Goal: Task Accomplishment & Management: Use online tool/utility

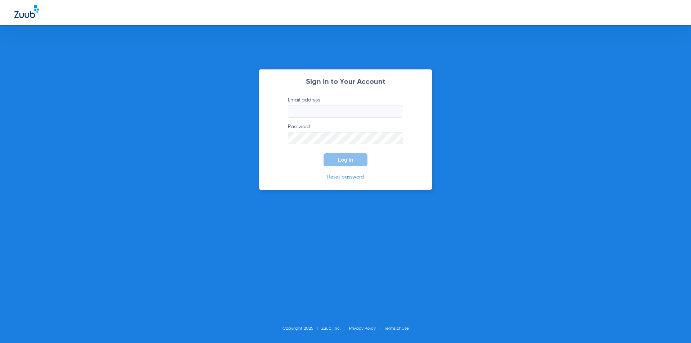
type input "[EMAIL_ADDRESS][DOMAIN_NAME]"
click at [350, 161] on span "Log In" at bounding box center [345, 160] width 15 height 6
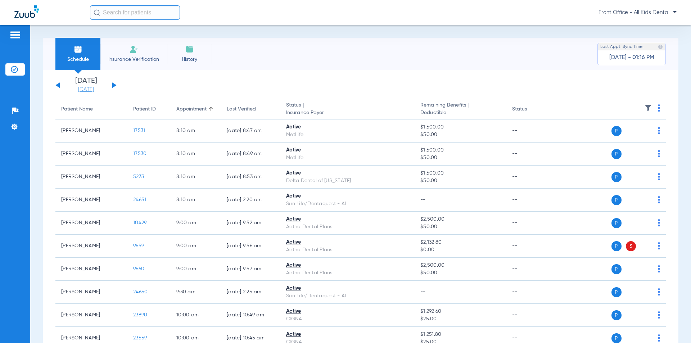
click at [83, 87] on link "[DATE]" at bounding box center [85, 89] width 43 height 7
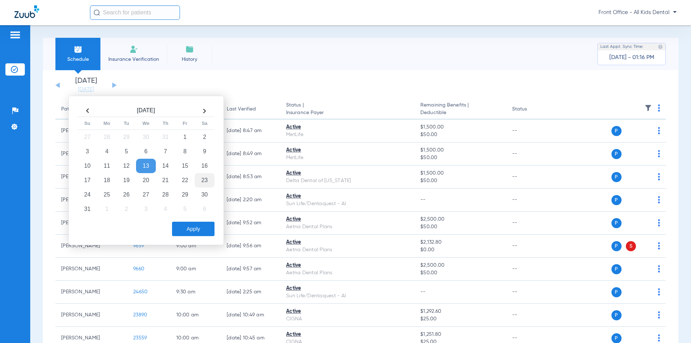
drag, startPoint x: 166, startPoint y: 179, endPoint x: 212, endPoint y: 180, distance: 46.1
click at [166, 179] on td "21" at bounding box center [165, 180] width 19 height 14
click at [184, 227] on button "Apply" at bounding box center [193, 229] width 42 height 14
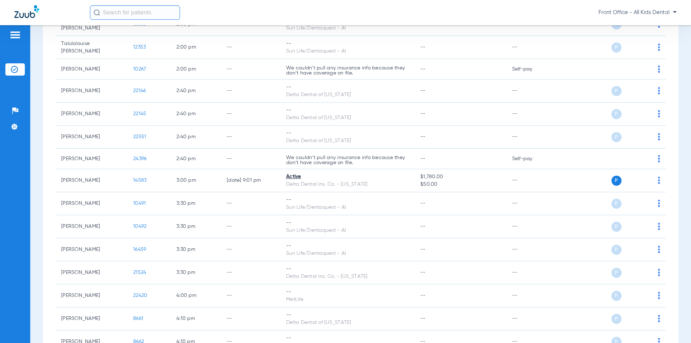
scroll to position [612, 0]
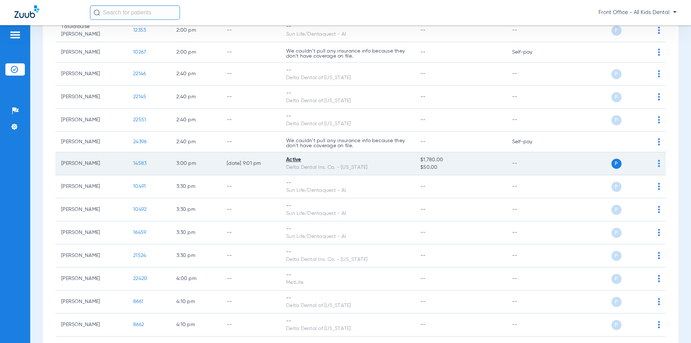
click at [97, 166] on td "[PERSON_NAME]" at bounding box center [91, 163] width 72 height 23
click at [135, 165] on span "14583" at bounding box center [139, 163] width 13 height 5
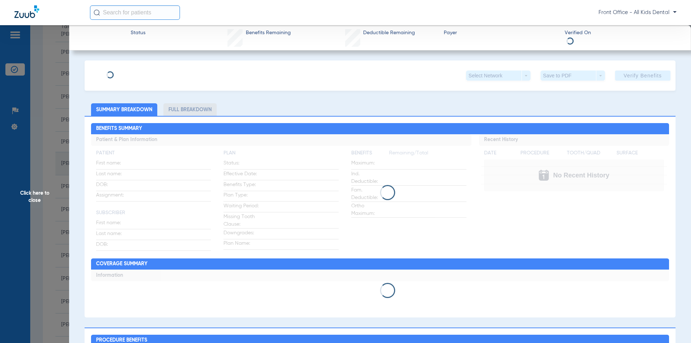
click at [135, 165] on div "Click here to close" at bounding box center [345, 196] width 691 height 343
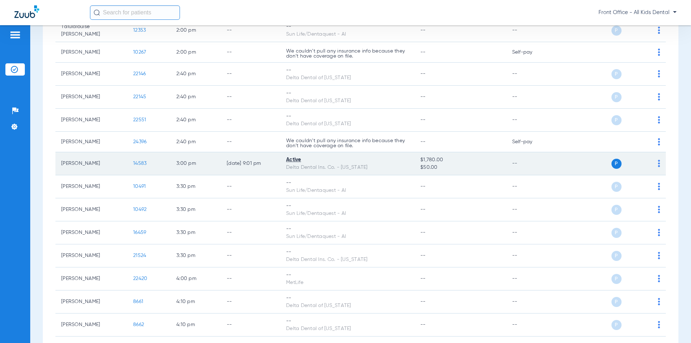
click at [85, 172] on td "[PERSON_NAME]" at bounding box center [91, 163] width 72 height 23
click at [137, 162] on span "14583" at bounding box center [139, 163] width 13 height 5
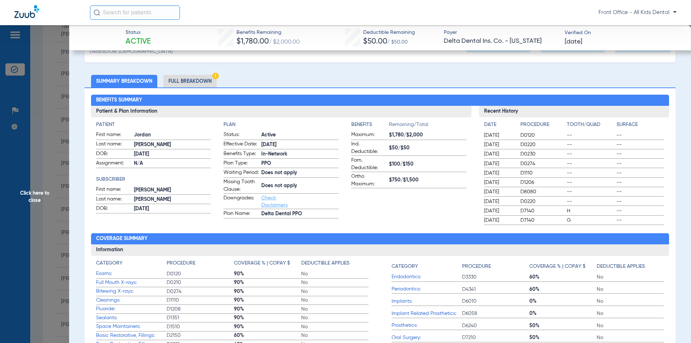
scroll to position [72, 0]
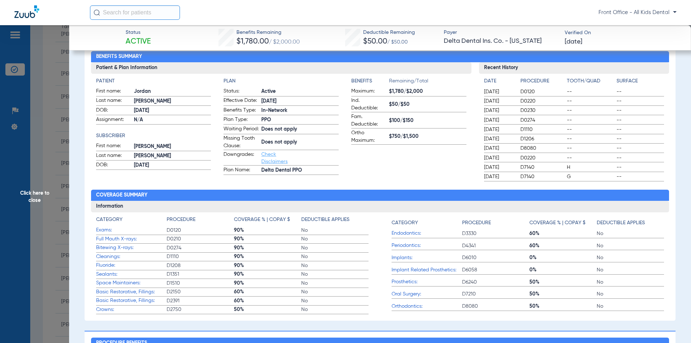
click at [35, 136] on span "Click here to close" at bounding box center [34, 196] width 69 height 343
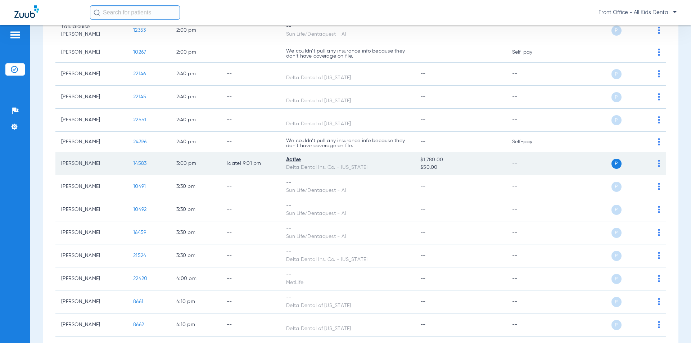
click at [134, 165] on span "14583" at bounding box center [139, 163] width 13 height 5
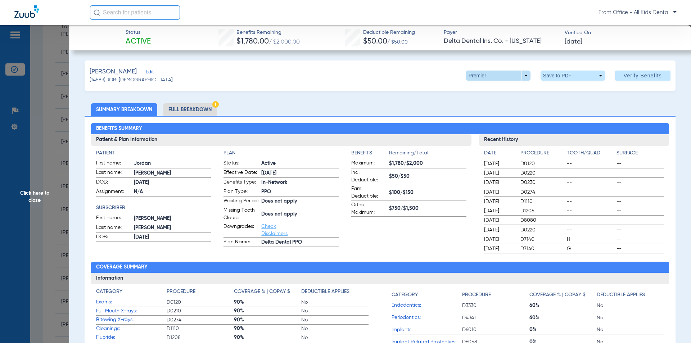
click at [520, 77] on span at bounding box center [498, 76] width 64 height 10
click at [475, 88] on span "PPO" at bounding box center [483, 89] width 33 height 5
click at [480, 75] on span at bounding box center [498, 76] width 64 height 10
click at [355, 87] on div at bounding box center [345, 171] width 691 height 343
click at [202, 108] on li "Full Breakdown" at bounding box center [189, 109] width 53 height 13
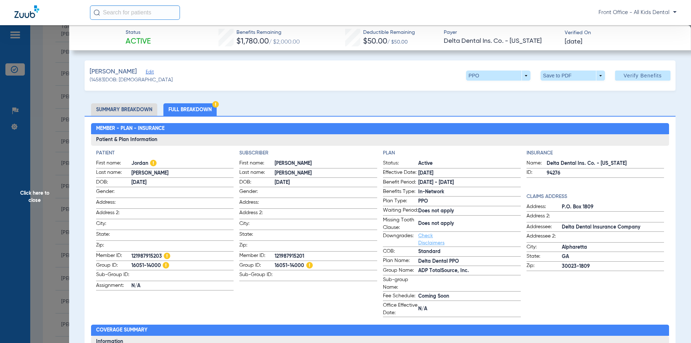
click at [137, 109] on li "Summary Breakdown" at bounding box center [124, 109] width 66 height 13
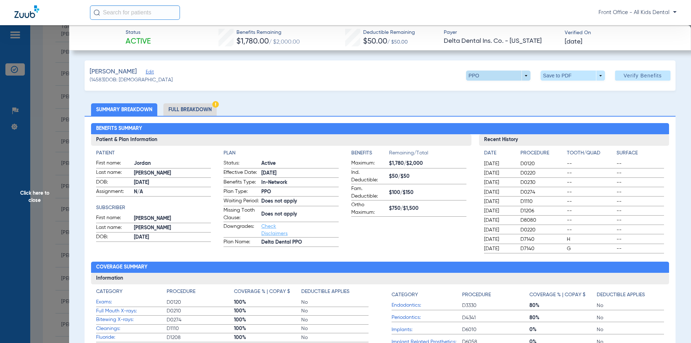
click at [521, 77] on span at bounding box center [498, 76] width 64 height 10
click at [477, 93] on span "PPO" at bounding box center [483, 89] width 33 height 5
click at [472, 76] on span at bounding box center [498, 76] width 64 height 10
click at [469, 92] on span "PPO" at bounding box center [483, 89] width 33 height 5
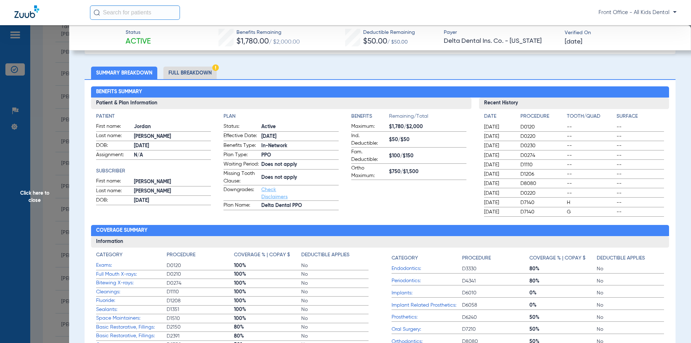
scroll to position [36, 0]
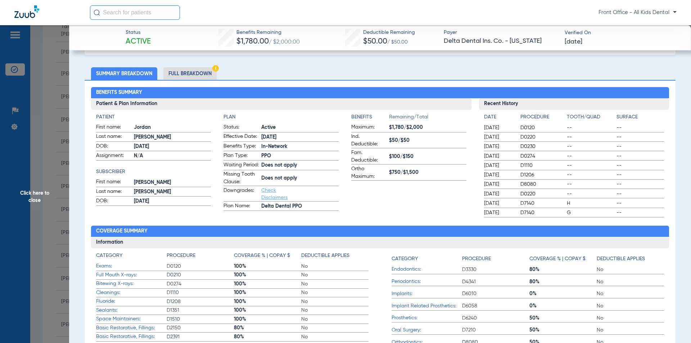
click at [188, 74] on li "Full Breakdown" at bounding box center [189, 73] width 53 height 13
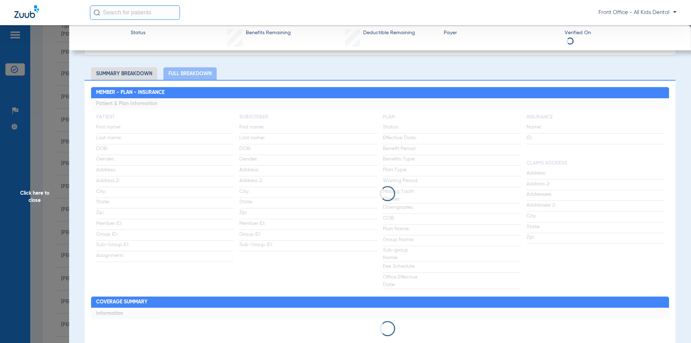
click at [120, 69] on li "Summary Breakdown" at bounding box center [124, 73] width 66 height 13
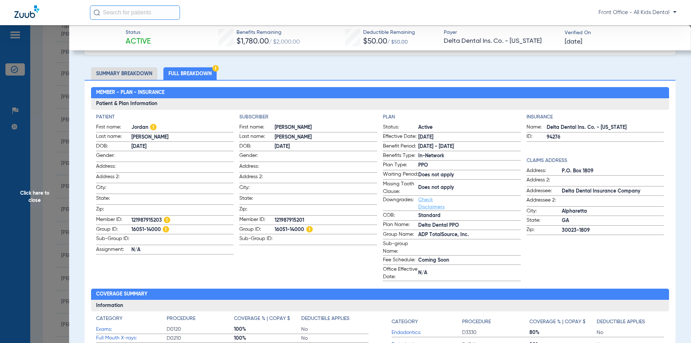
click at [144, 75] on li "Summary Breakdown" at bounding box center [124, 73] width 66 height 13
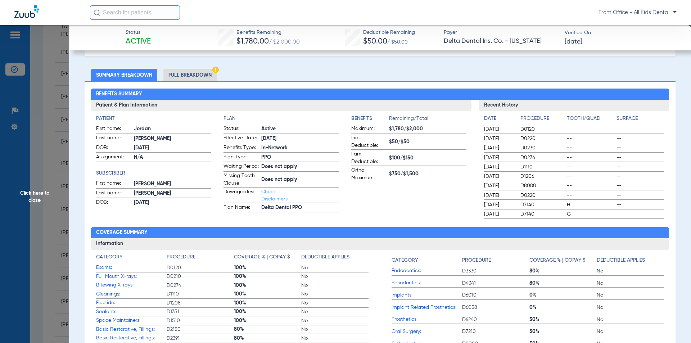
scroll to position [0, 0]
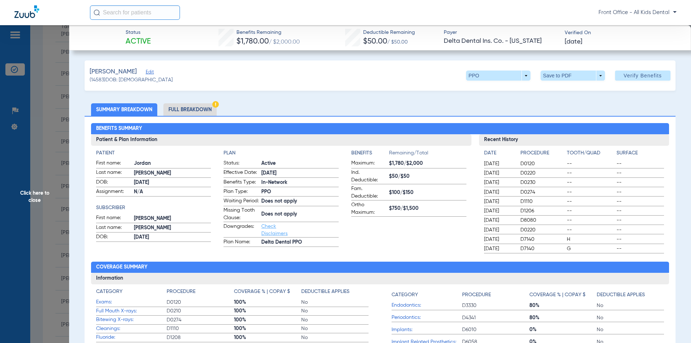
click at [60, 63] on span "Click here to close" at bounding box center [34, 196] width 69 height 343
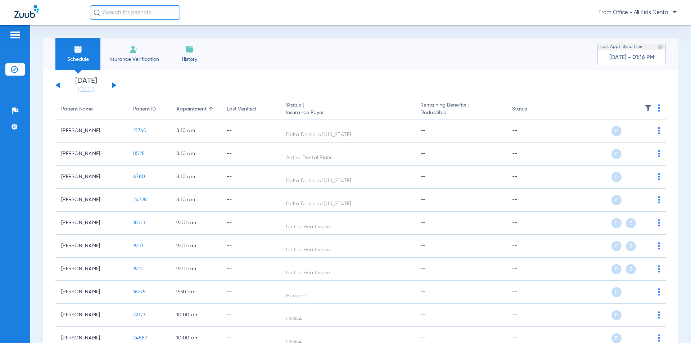
click at [59, 84] on button at bounding box center [57, 84] width 4 height 5
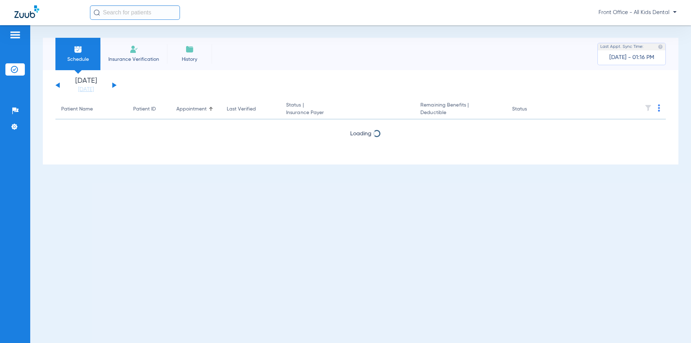
click at [56, 85] on div "[DATE] [DATE] [DATE] [DATE] [DATE] [DATE] [DATE] [DATE] [DATE] [DATE] [DATE] [D…" at bounding box center [85, 85] width 61 height 16
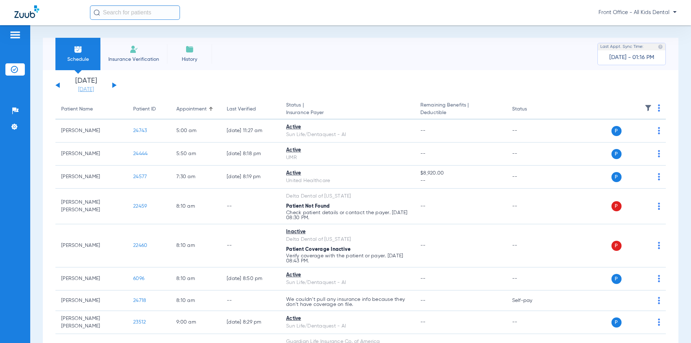
drag, startPoint x: 59, startPoint y: 84, endPoint x: 84, endPoint y: 90, distance: 25.9
click at [60, 84] on div "[DATE] [DATE] [DATE] [DATE] [DATE] [DATE] [DATE] [DATE] [DATE] [DATE] [DATE] [D…" at bounding box center [85, 85] width 61 height 16
click at [84, 90] on link "[DATE]" at bounding box center [85, 89] width 43 height 7
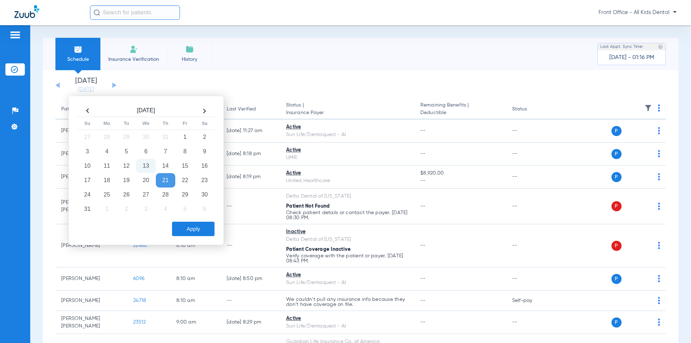
click at [89, 111] on th at bounding box center [87, 111] width 19 height 12
click at [105, 192] on td "28" at bounding box center [106, 195] width 19 height 14
click at [201, 231] on button "Apply" at bounding box center [193, 229] width 42 height 14
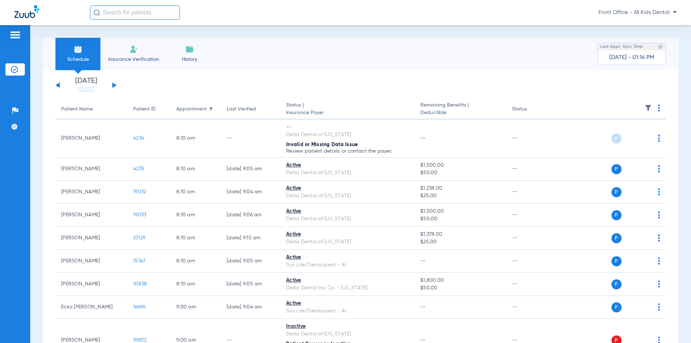
click at [114, 13] on input "text" at bounding box center [135, 12] width 90 height 14
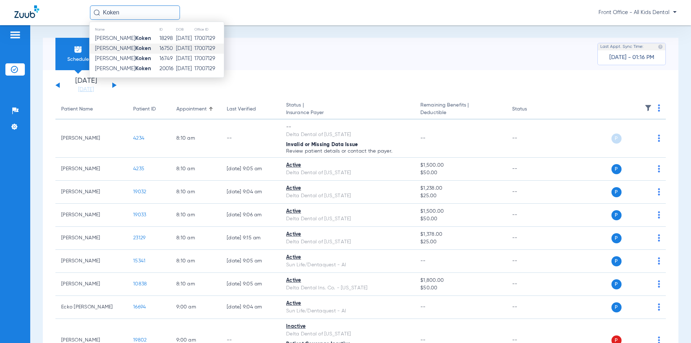
type input "Koken"
click at [115, 48] on span "[PERSON_NAME]" at bounding box center [123, 48] width 56 height 5
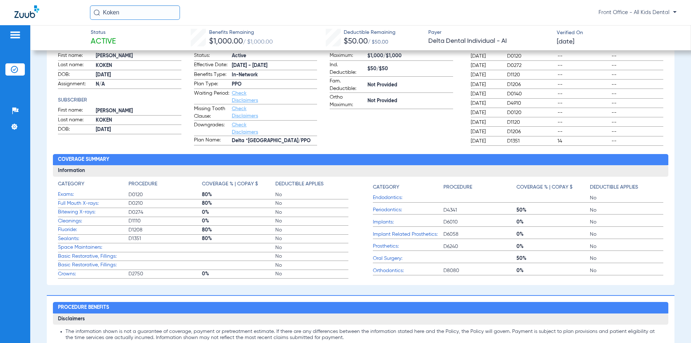
scroll to position [108, 0]
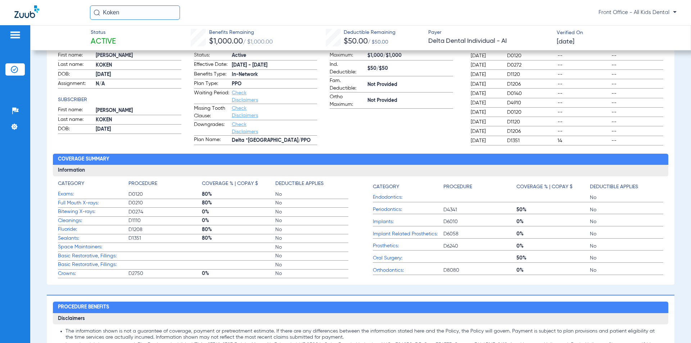
click at [170, 231] on span "D1208" at bounding box center [165, 229] width 73 height 7
click at [171, 213] on span "D0274" at bounding box center [165, 211] width 73 height 7
click at [174, 212] on span "D0274" at bounding box center [165, 211] width 73 height 7
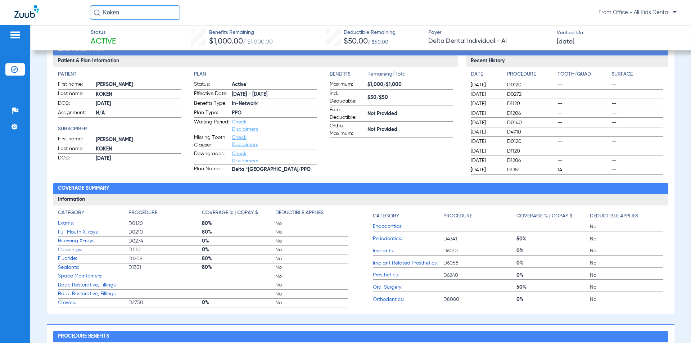
scroll to position [75, 0]
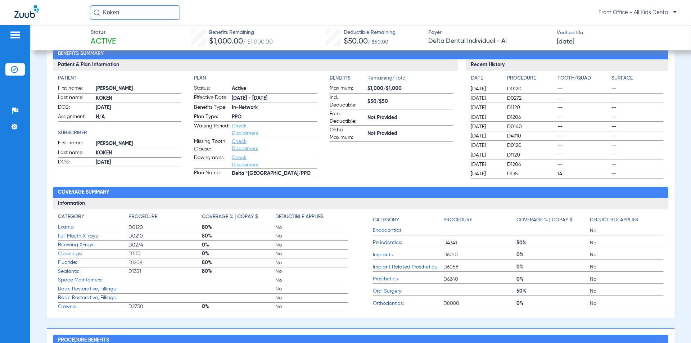
click at [77, 255] on span "Cleanings:" at bounding box center [93, 254] width 71 height 8
click at [141, 254] on span "D1110" at bounding box center [165, 253] width 73 height 7
click at [13, 36] on img at bounding box center [15, 35] width 12 height 9
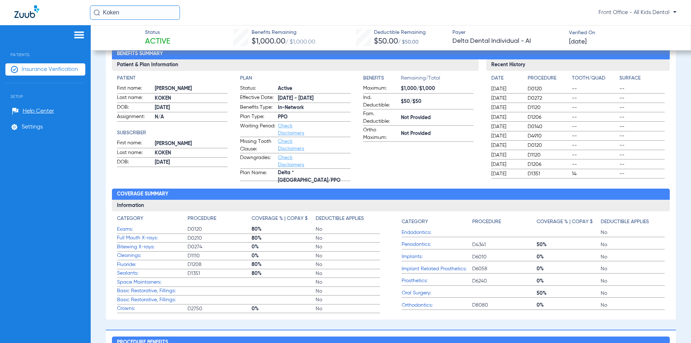
click at [77, 35] on img at bounding box center [79, 35] width 12 height 9
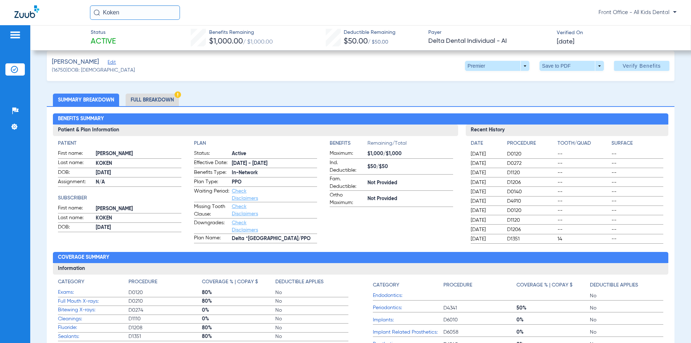
scroll to position [0, 0]
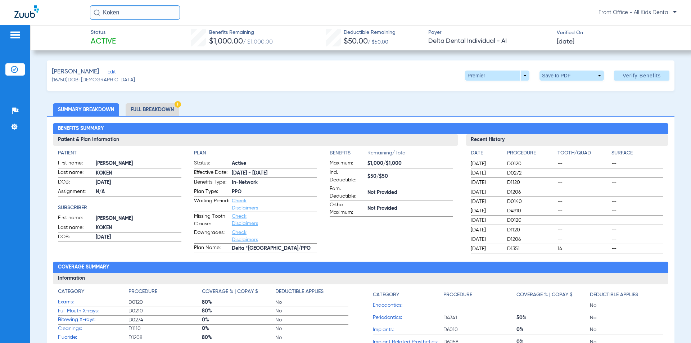
click at [19, 32] on img at bounding box center [15, 35] width 12 height 9
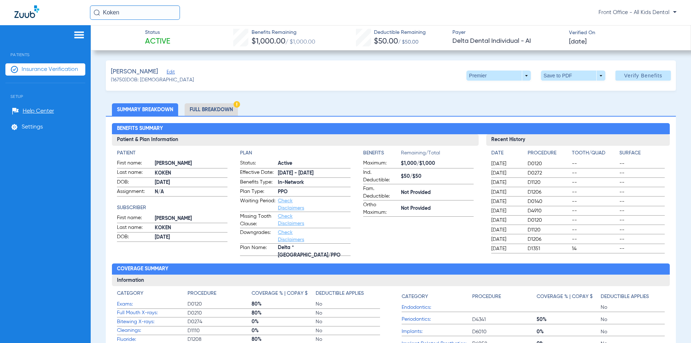
click at [55, 76] on ul "Insurance Verification" at bounding box center [45, 73] width 80 height 20
click at [65, 70] on span "Insurance Verification" at bounding box center [50, 69] width 57 height 7
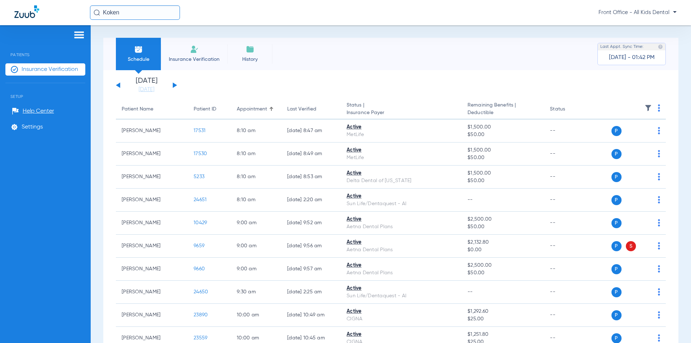
click at [174, 84] on button at bounding box center [175, 84] width 4 height 5
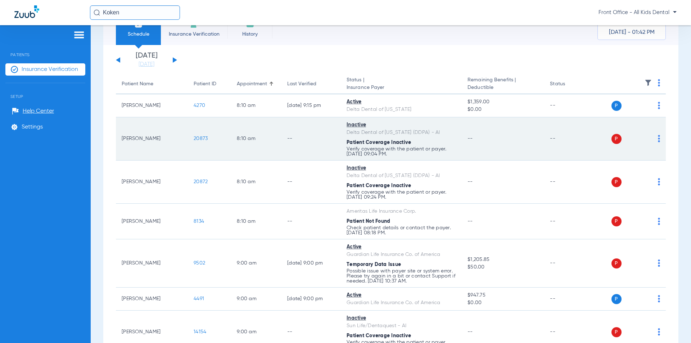
scroll to position [72, 0]
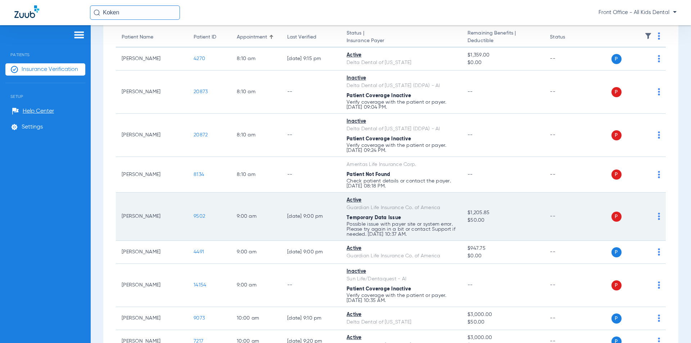
click at [658, 215] on img at bounding box center [659, 216] width 2 height 7
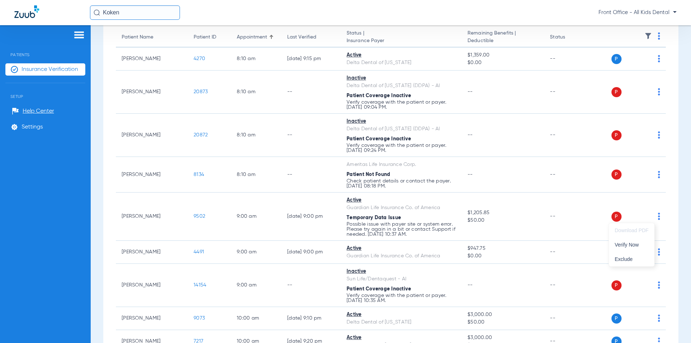
drag, startPoint x: 681, startPoint y: 114, endPoint x: 688, endPoint y: 117, distance: 7.4
click at [681, 121] on div at bounding box center [345, 171] width 691 height 343
click at [685, 121] on div "Schedule Insurance Verification History Last Appt. Sync Time: [DATE] - 01:42 PM…" at bounding box center [391, 184] width 601 height 318
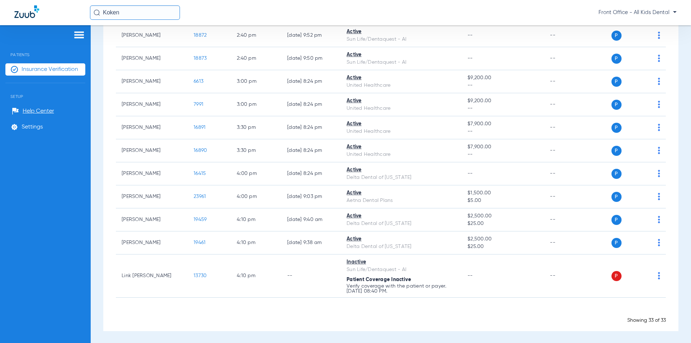
scroll to position [727, 0]
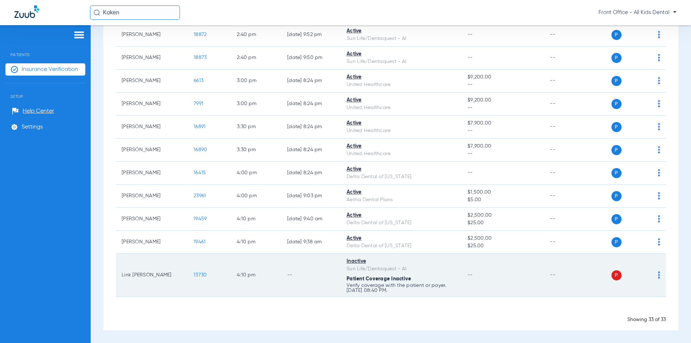
click at [232, 278] on td "4:10 PM" at bounding box center [256, 275] width 50 height 43
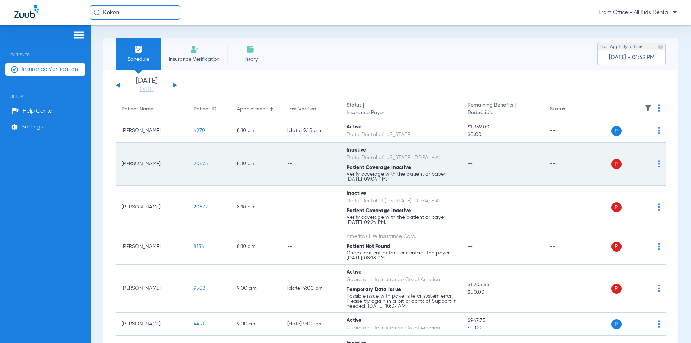
scroll to position [108, 0]
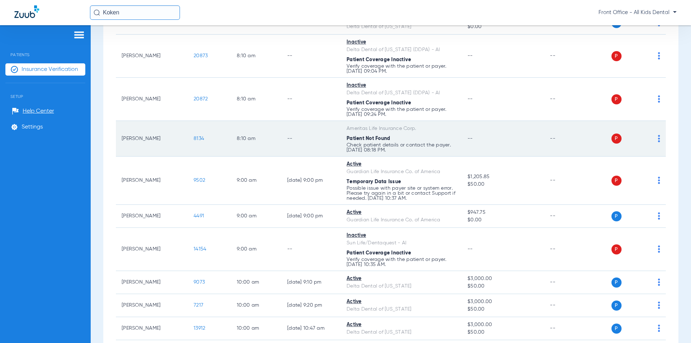
click at [179, 141] on td "[PERSON_NAME]" at bounding box center [152, 139] width 72 height 36
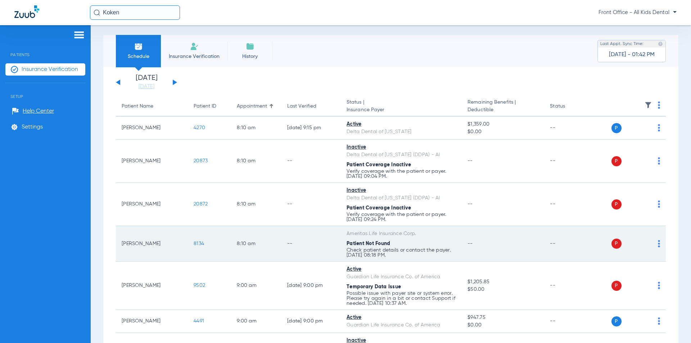
scroll to position [0, 0]
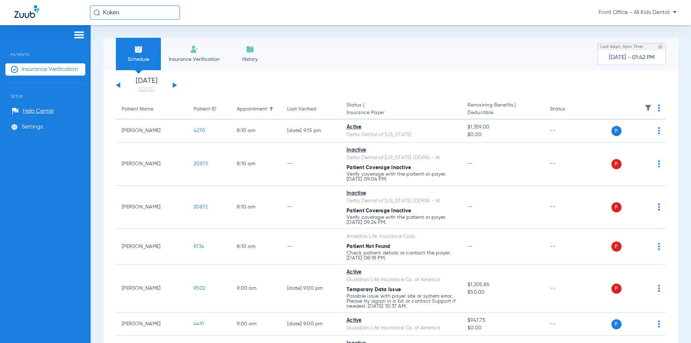
click at [83, 31] on img at bounding box center [79, 35] width 12 height 9
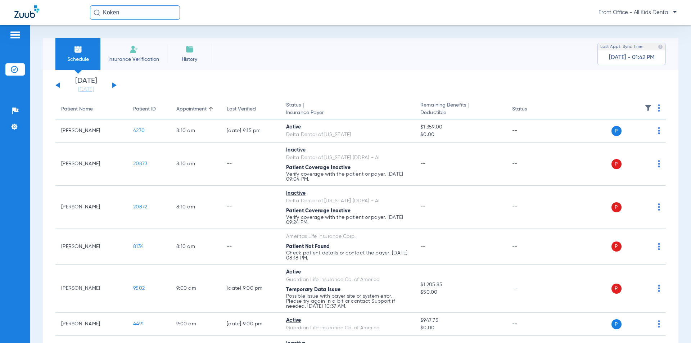
click at [14, 35] on img at bounding box center [15, 35] width 12 height 9
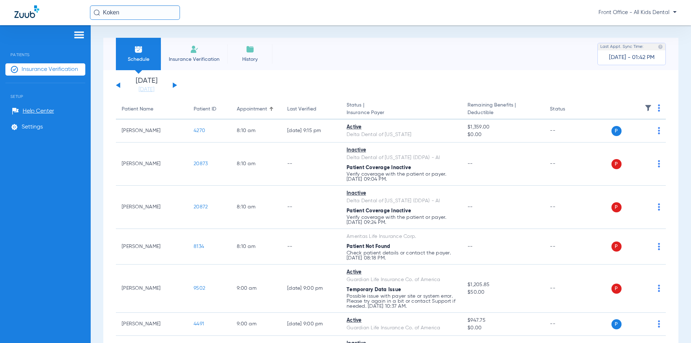
click at [440, 110] on span "Insurance Payer" at bounding box center [401, 113] width 109 height 8
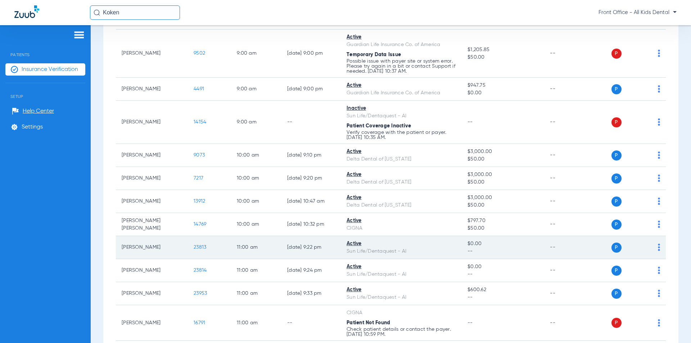
scroll to position [216, 0]
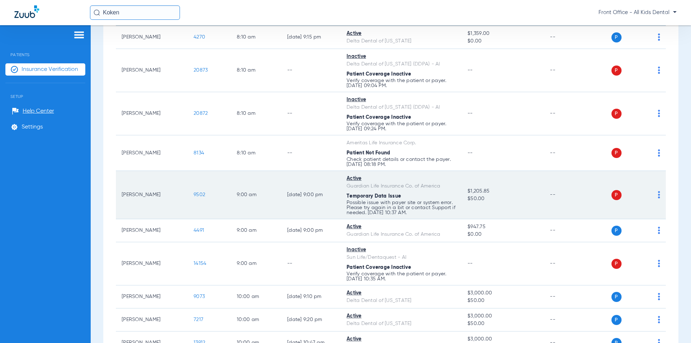
scroll to position [36, 0]
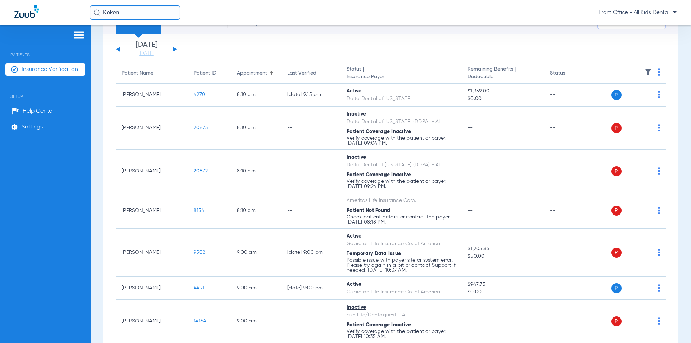
click at [118, 49] on button at bounding box center [118, 48] width 4 height 5
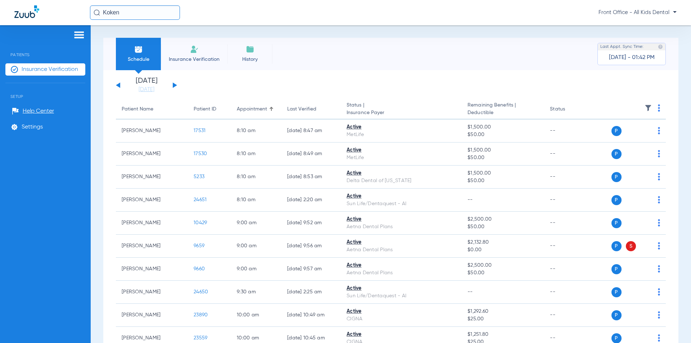
click at [119, 85] on button at bounding box center [118, 84] width 4 height 5
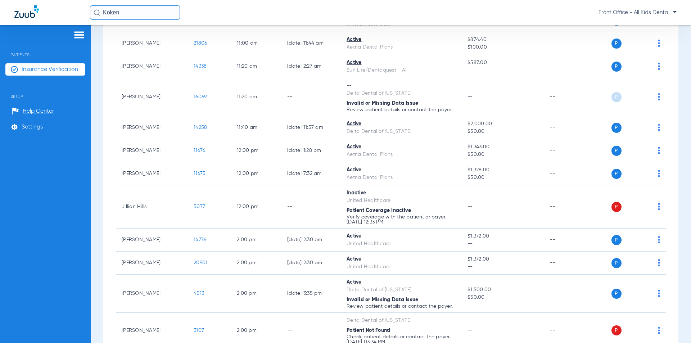
scroll to position [612, 0]
